Goal: Navigation & Orientation: Find specific page/section

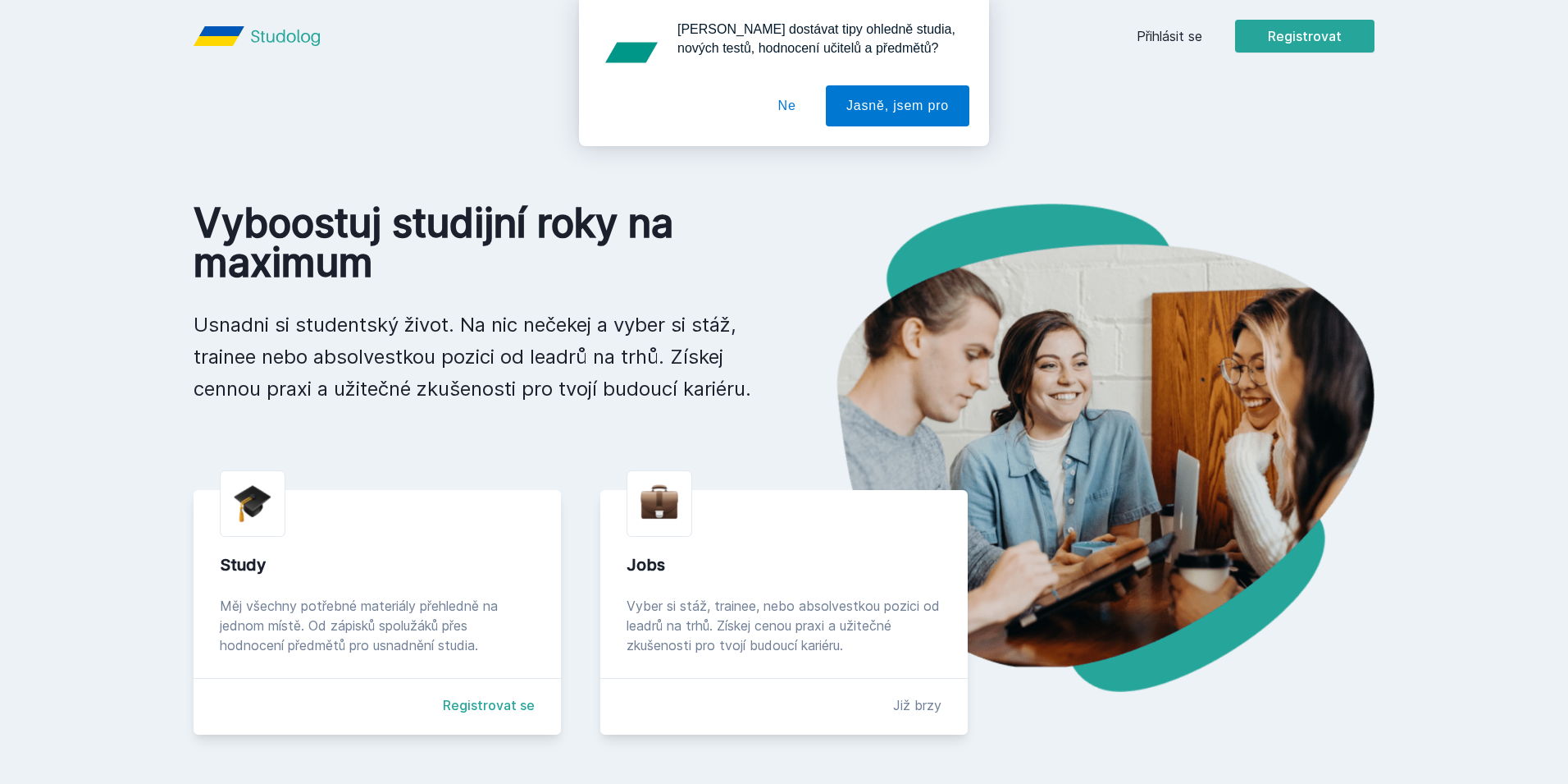
click at [1360, 37] on div "[PERSON_NAME] dostávat tipy ohledně studia, nových testů, hodnocení učitelů a p…" at bounding box center [784, 73] width 1568 height 146
click at [1166, 36] on div "[PERSON_NAME] dostávat tipy ohledně studia, nových testů, hodnocení učitelů a p…" at bounding box center [784, 73] width 1568 height 146
click at [796, 109] on button "Ne" at bounding box center [788, 106] width 59 height 41
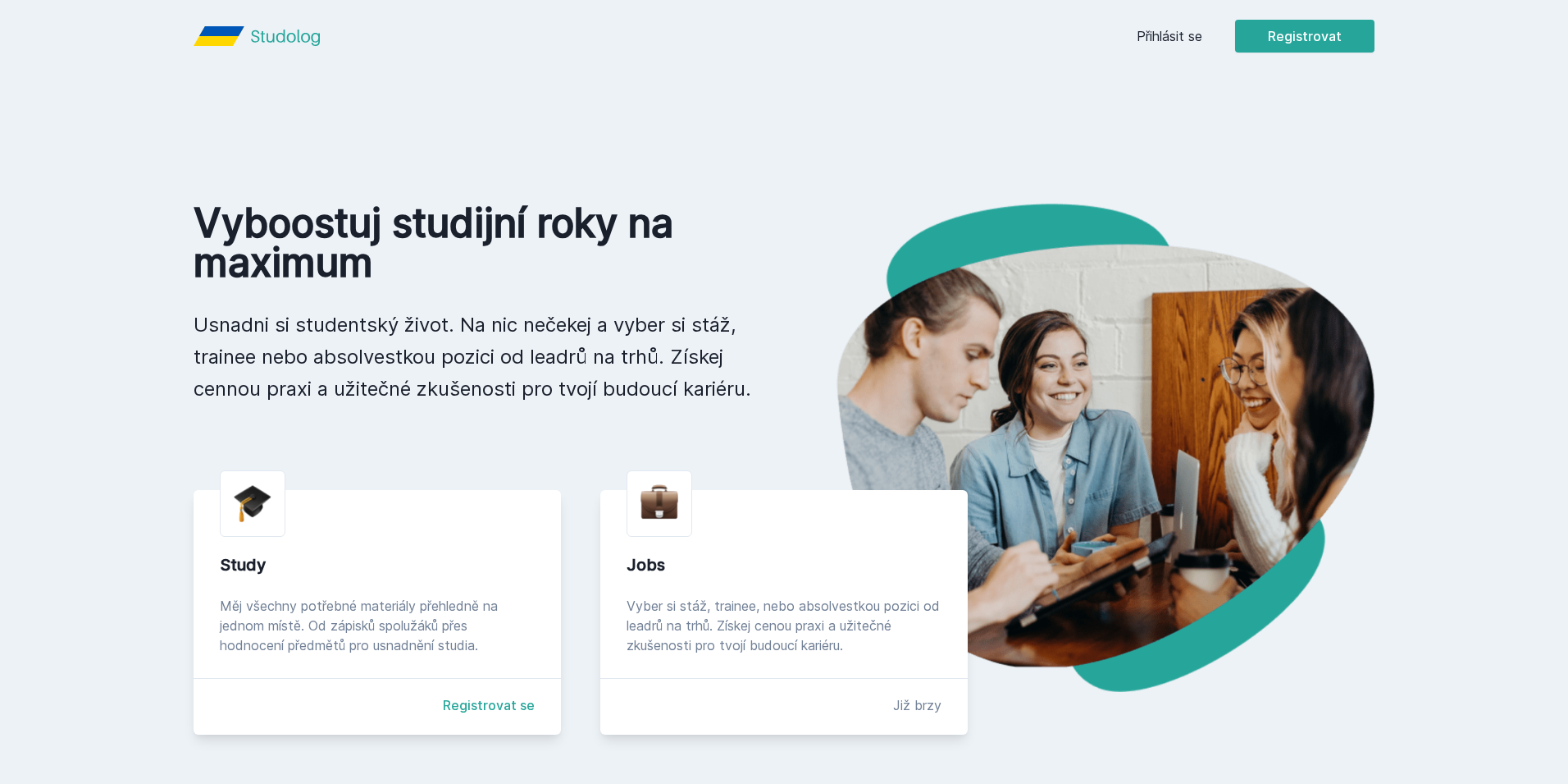
click at [1198, 38] on link "Přihlásit se" at bounding box center [1169, 36] width 65 height 19
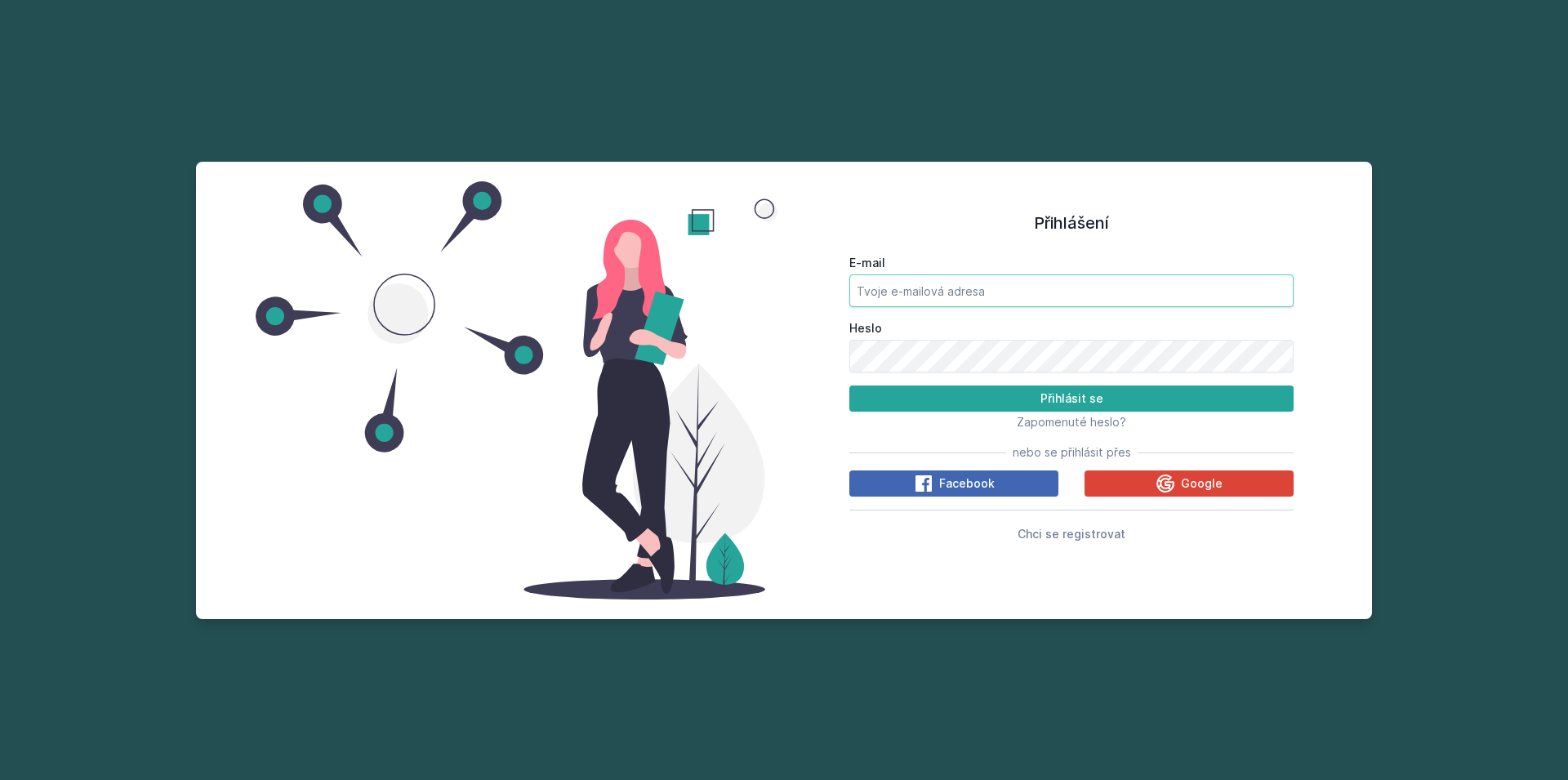
click at [1007, 282] on input "E-mail" at bounding box center [1071, 290] width 445 height 33
type input "[PERSON_NAME][EMAIL_ADDRESS][DOMAIN_NAME]"
click at [849, 385] on button "Přihlásit se" at bounding box center [1071, 398] width 445 height 26
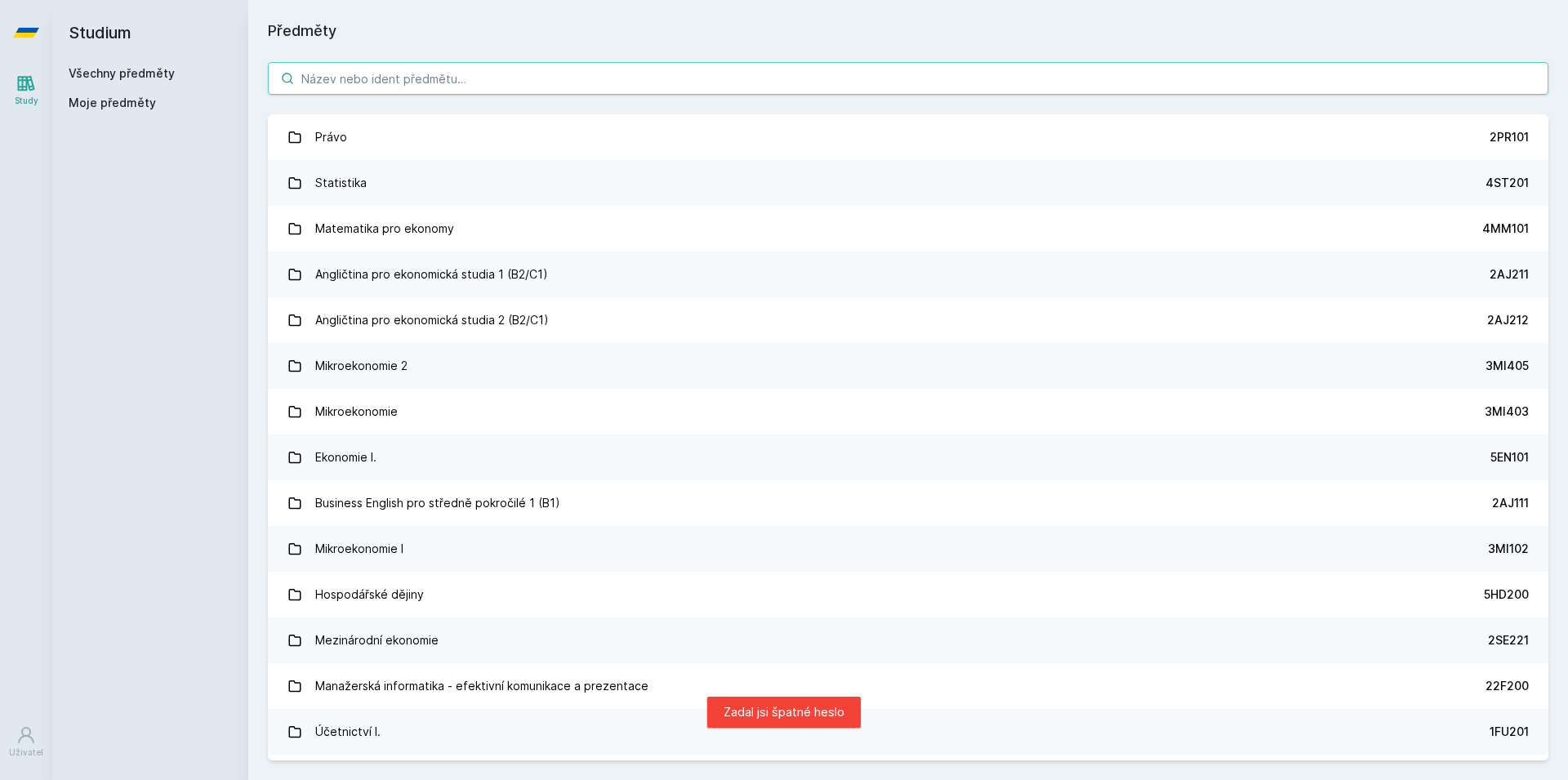
click at [461, 94] on div "Právo 2PR101 Statistika 4ST201 Matematika pro ekonomy 4MM101 Angličtina pro eko…" at bounding box center [908, 411] width 1320 height 737
click at [460, 90] on input "search" at bounding box center [908, 78] width 1280 height 33
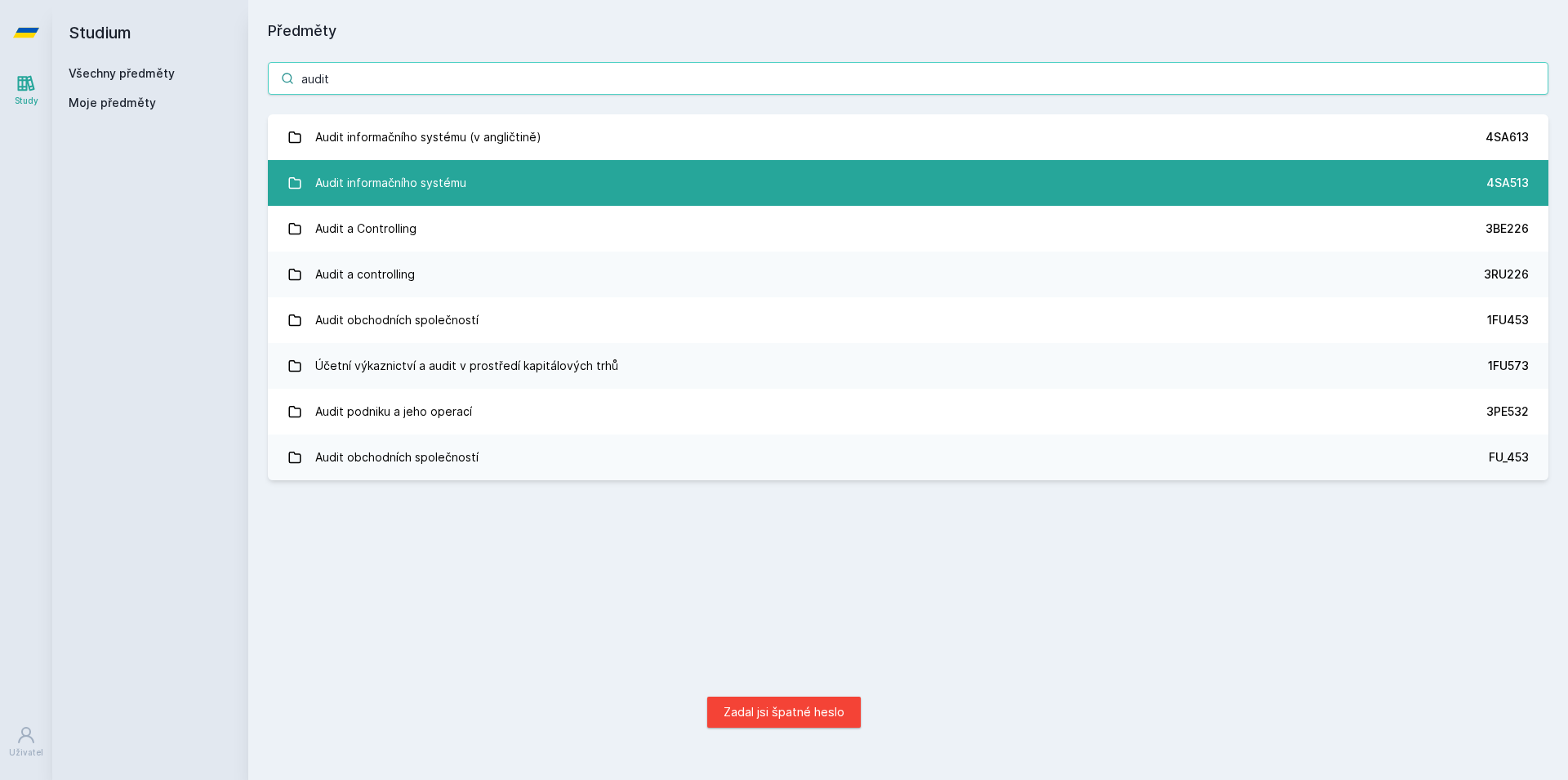
type input "audit"
click at [481, 204] on link "Audit informačního systému 4SA513" at bounding box center [908, 183] width 1280 height 46
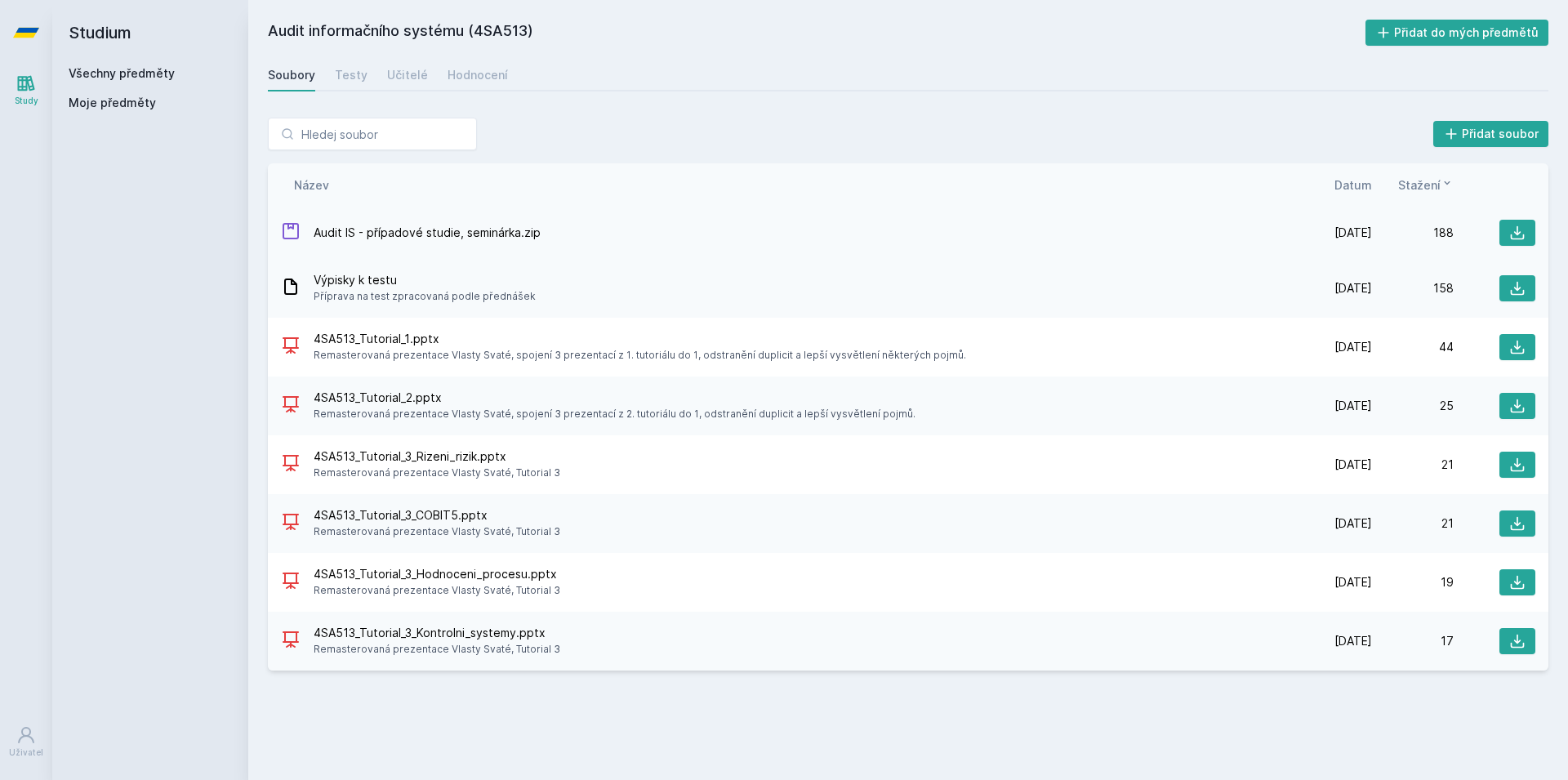
drag, startPoint x: 481, startPoint y: 204, endPoint x: 757, endPoint y: 211, distance: 276.1
